Goal: Information Seeking & Learning: Check status

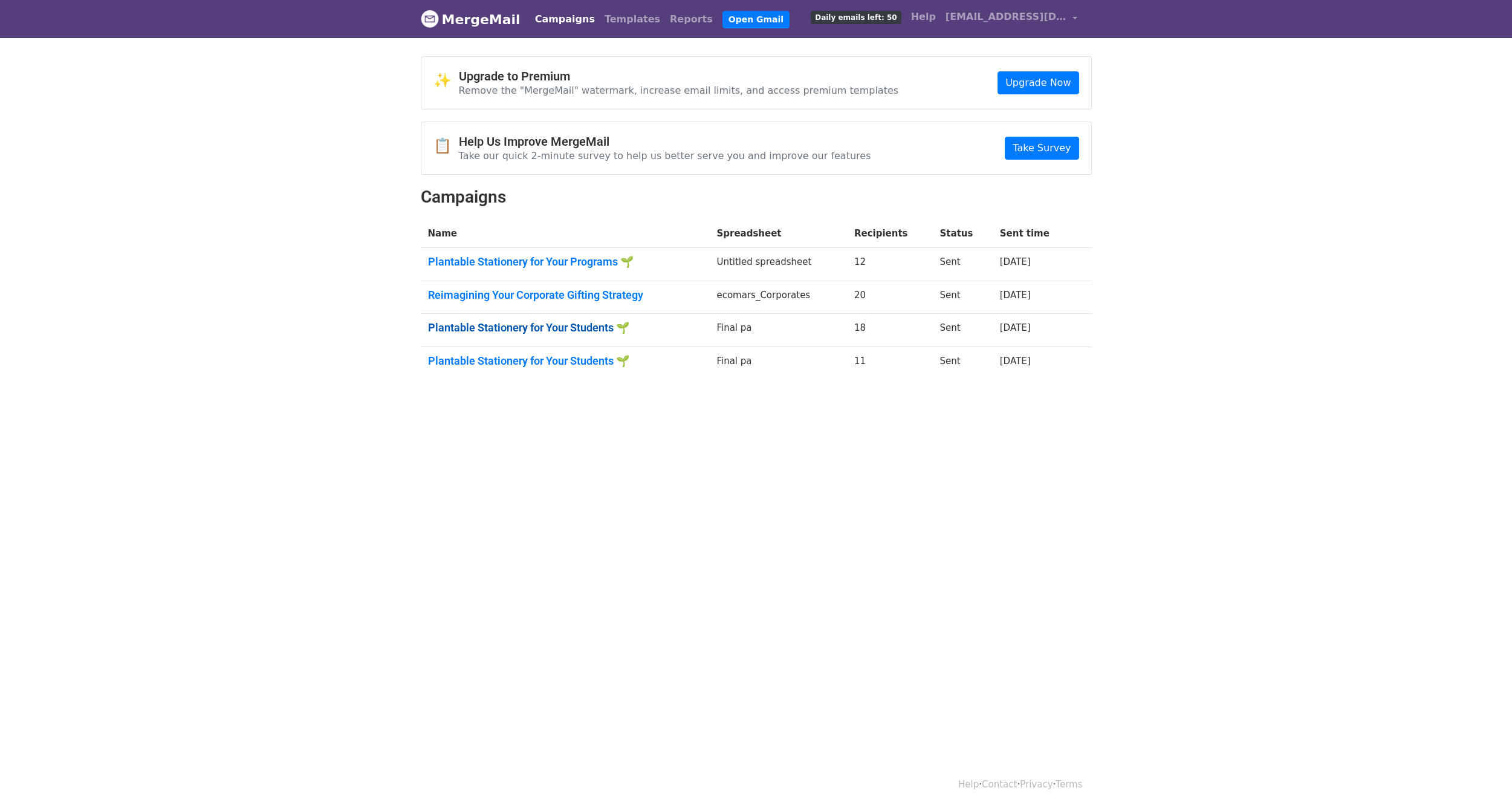
click at [535, 329] on link "Plantable Stationery for Your Students 🌱" at bounding box center [565, 327] width 274 height 13
click at [567, 290] on link "Reimagining Your Corporate Gifting Strategy" at bounding box center [565, 294] width 274 height 13
click at [579, 261] on link "Plantable Stationery for Your Programs 🌱" at bounding box center [565, 261] width 274 height 13
click at [879, 614] on html "MergeMail Campaigns Templates Reports Open Gmail Daily emails left: 50 Help eco…" at bounding box center [756, 404] width 1512 height 808
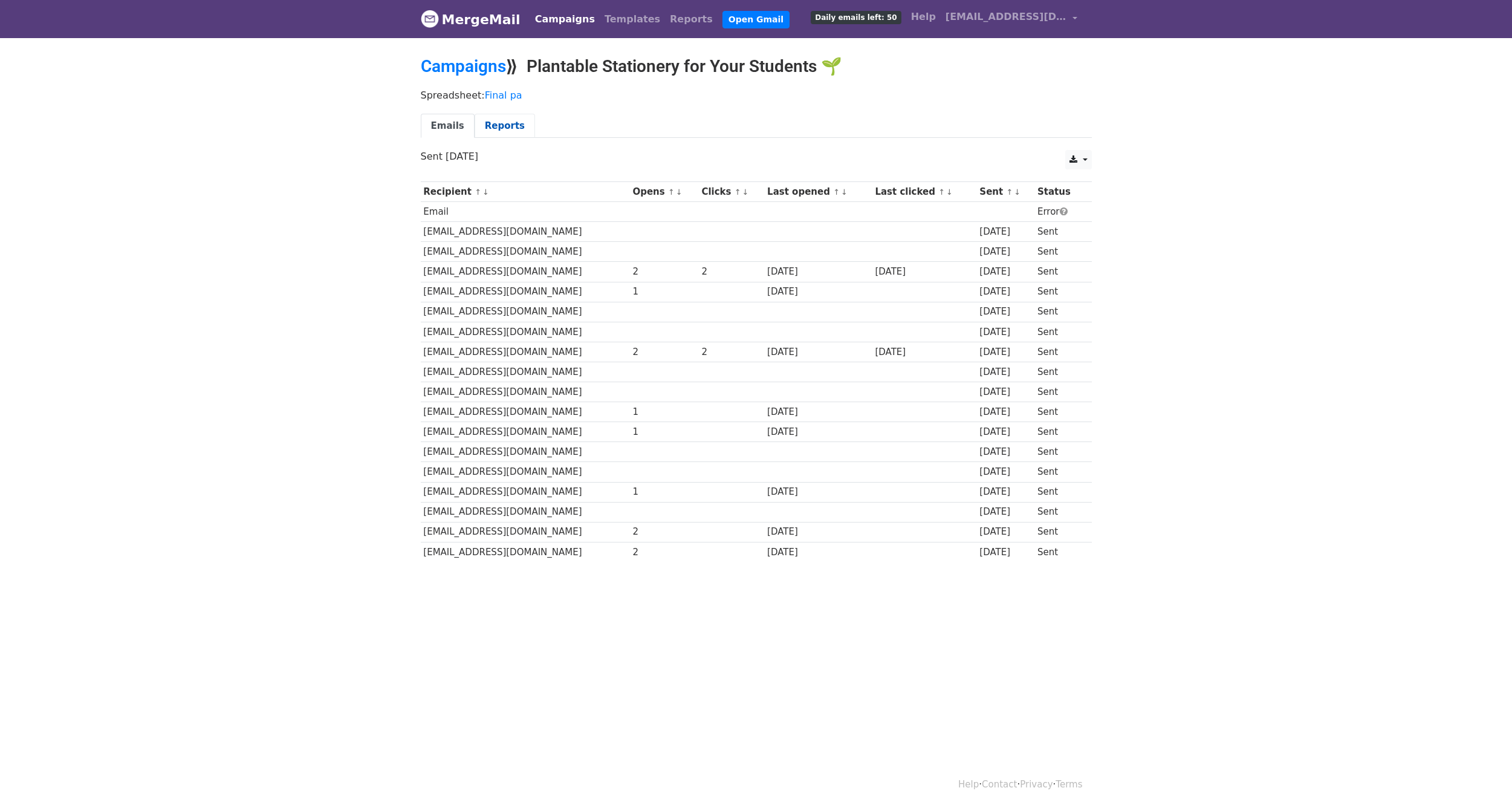
click at [494, 126] on link "Reports" at bounding box center [505, 126] width 60 height 25
